Goal: Book appointment/travel/reservation

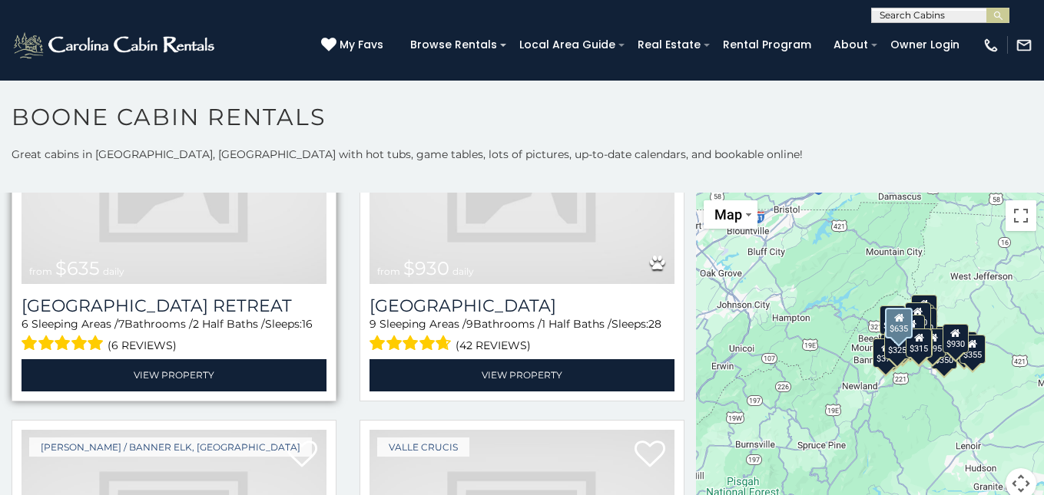
scroll to position [1229, 0]
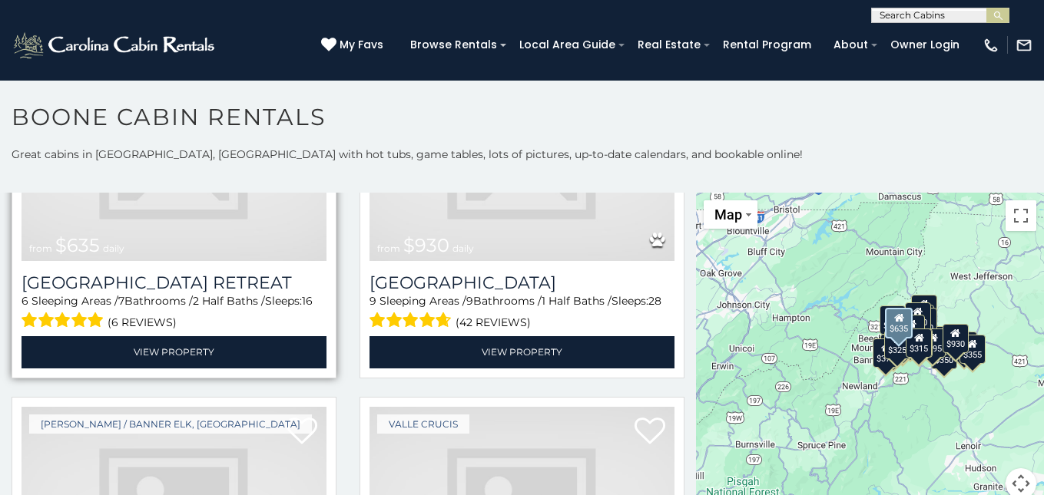
click at [220, 209] on img at bounding box center [174, 159] width 305 height 204
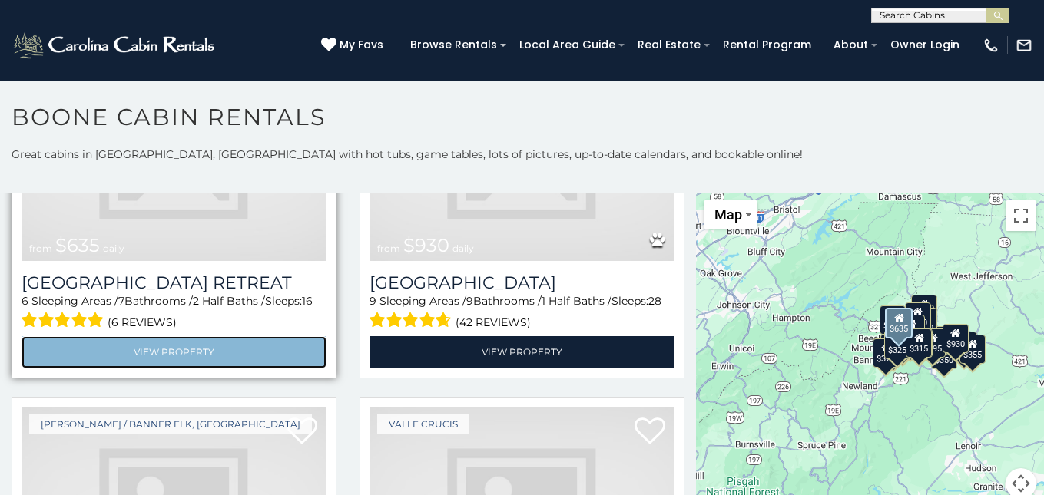
click at [222, 340] on link "View Property" at bounding box center [174, 351] width 305 height 31
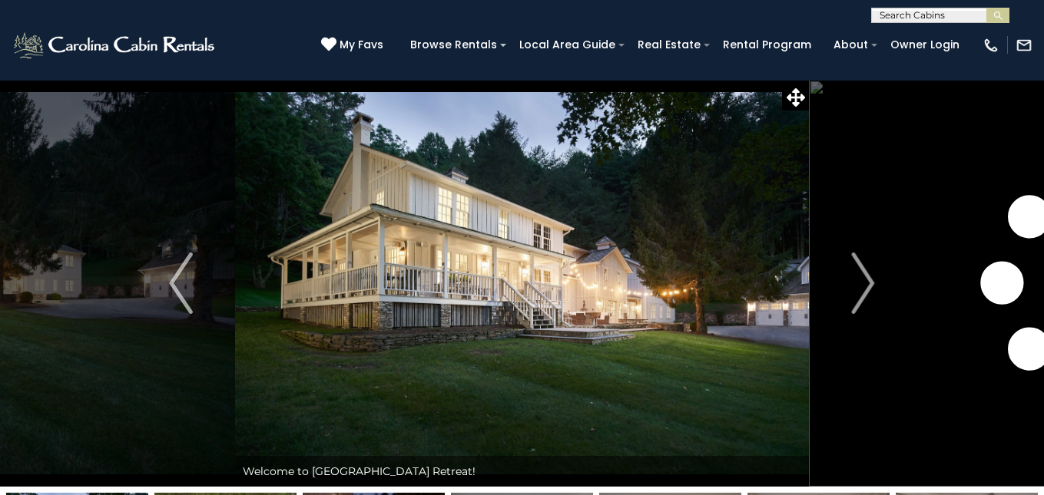
scroll to position [77, 0]
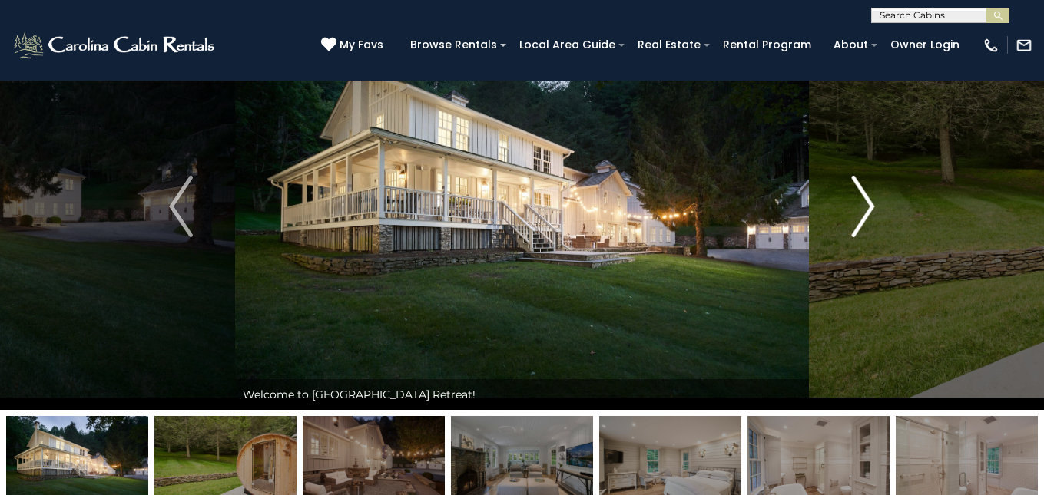
click at [871, 207] on img "Next" at bounding box center [862, 206] width 23 height 61
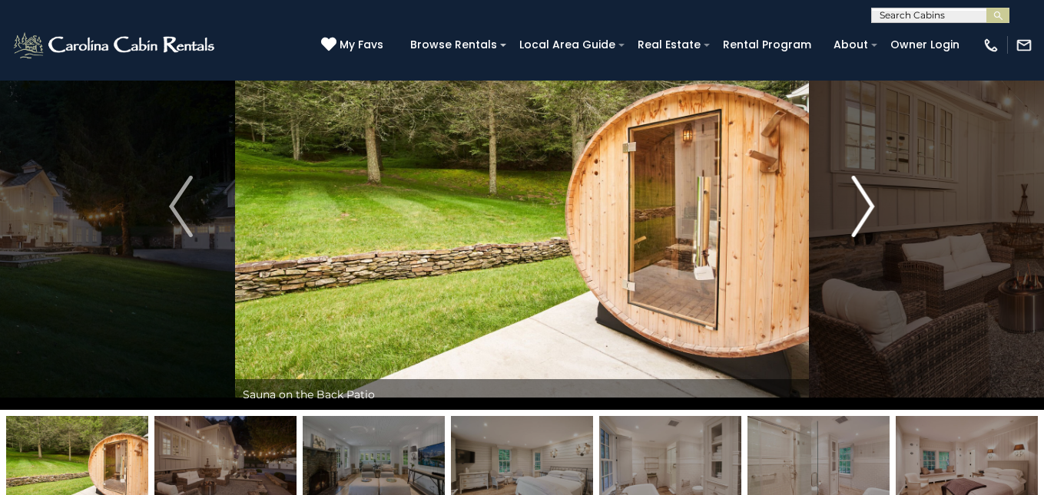
click at [870, 207] on img "Next" at bounding box center [862, 206] width 23 height 61
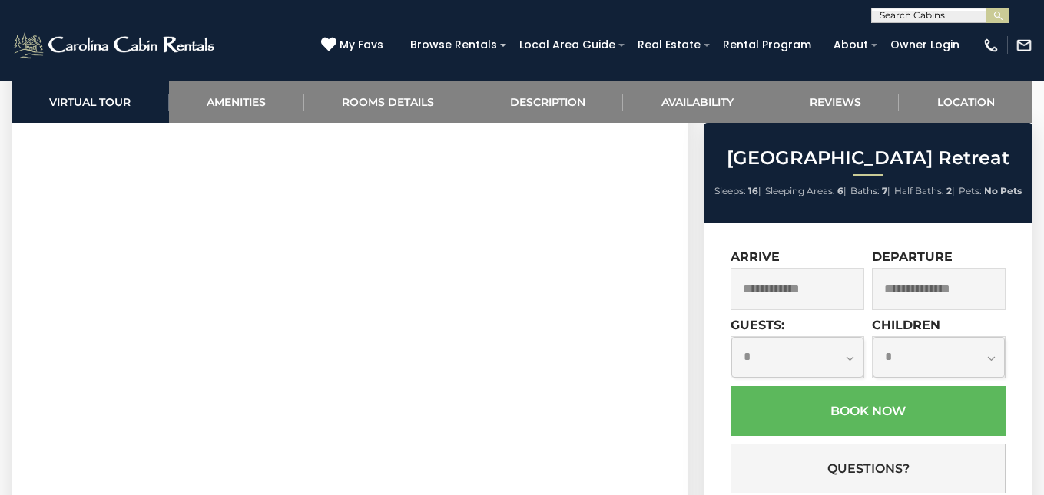
scroll to position [1056, 0]
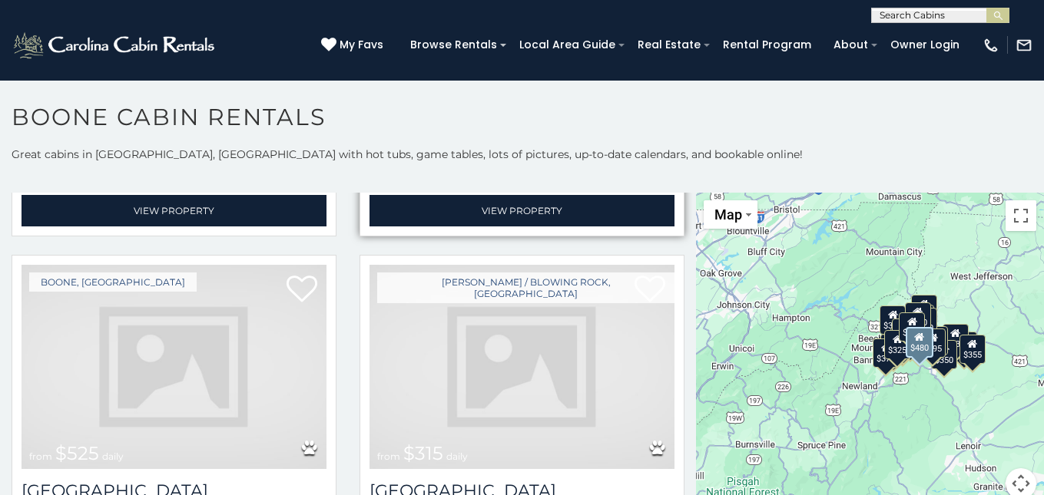
scroll to position [384, 0]
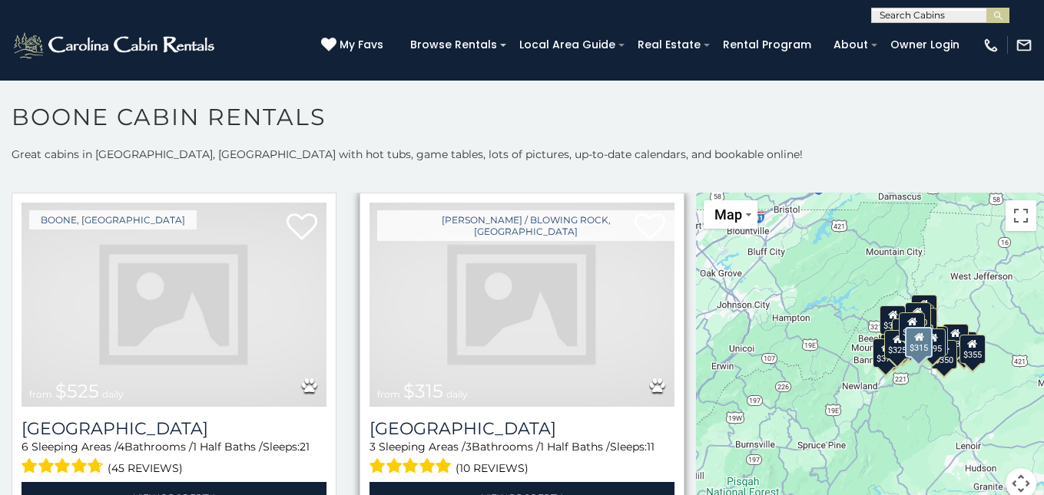
click at [482, 326] on img at bounding box center [521, 305] width 305 height 204
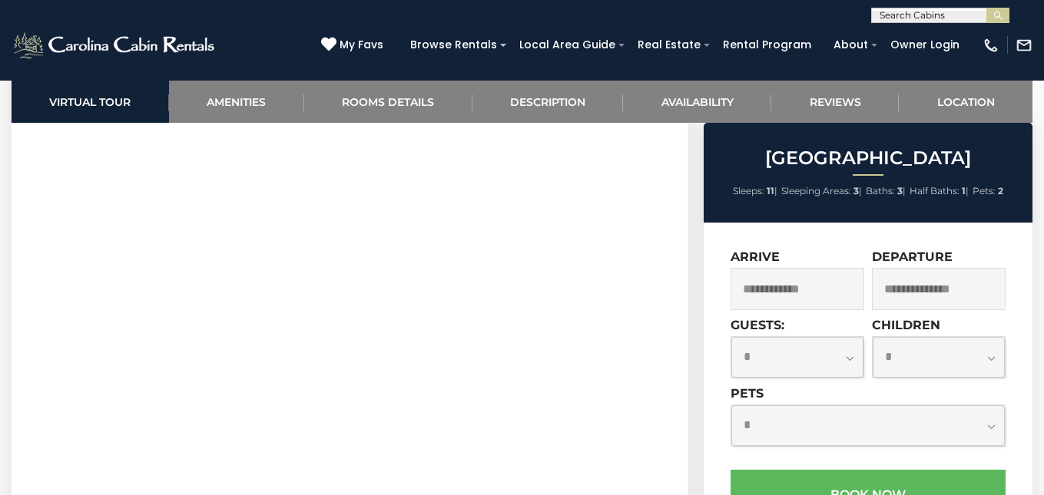
scroll to position [1075, 0]
